Goal: Task Accomplishment & Management: Manage account settings

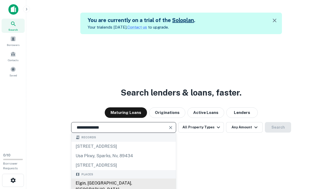
click at [123, 183] on div "Elgin, [GEOGRAPHIC_DATA], [GEOGRAPHIC_DATA]" at bounding box center [123, 186] width 104 height 16
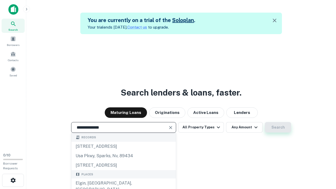
type input "**********"
click at [278, 127] on button "Search" at bounding box center [278, 127] width 26 height 10
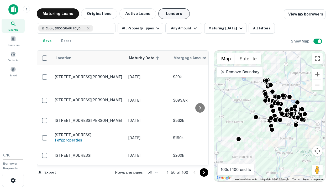
click at [174, 14] on button "Lenders" at bounding box center [173, 13] width 31 height 10
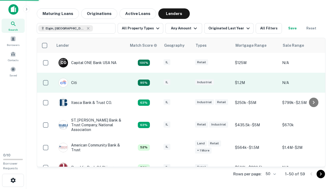
click at [186, 83] on div "IL" at bounding box center [176, 82] width 26 height 7
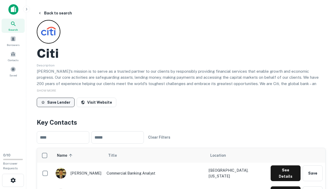
click at [56, 102] on button "Save Lender" at bounding box center [56, 102] width 38 height 9
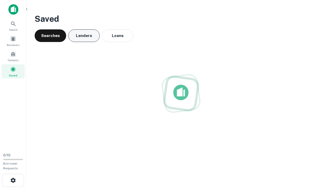
click at [84, 36] on button "Lenders" at bounding box center [83, 35] width 31 height 13
